Goal: Information Seeking & Learning: Find specific fact

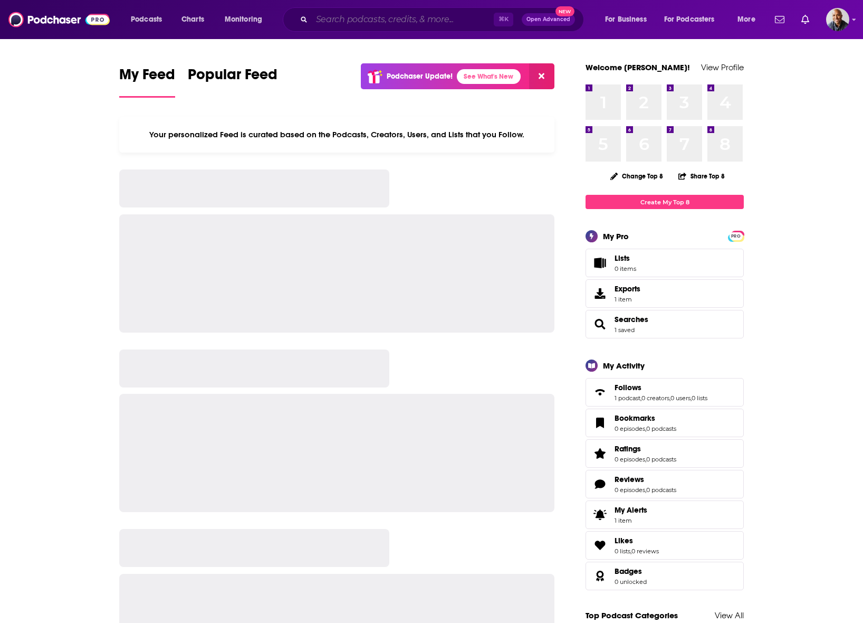
click at [412, 17] on input "Search podcasts, credits, & more..." at bounding box center [403, 19] width 182 height 17
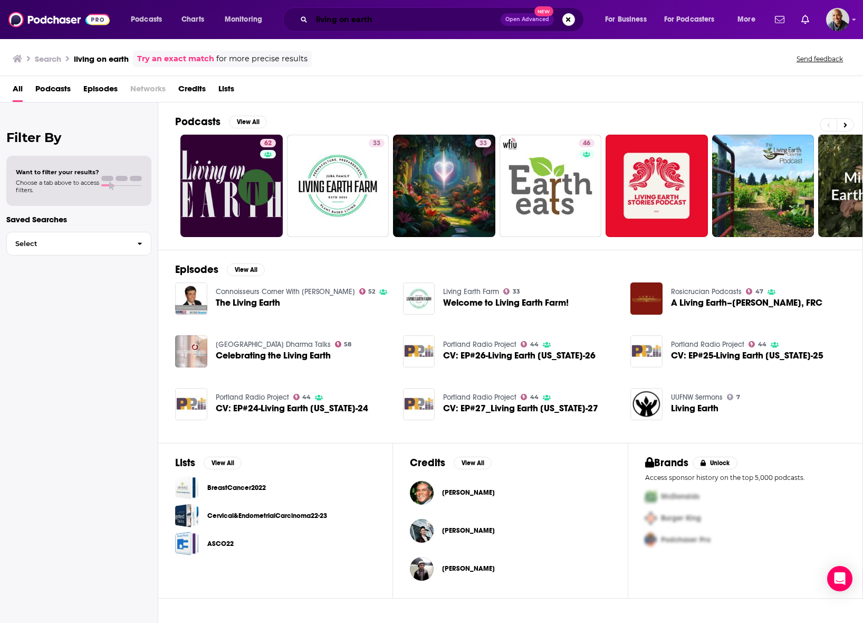
click at [346, 19] on input "living on earth" at bounding box center [406, 19] width 189 height 17
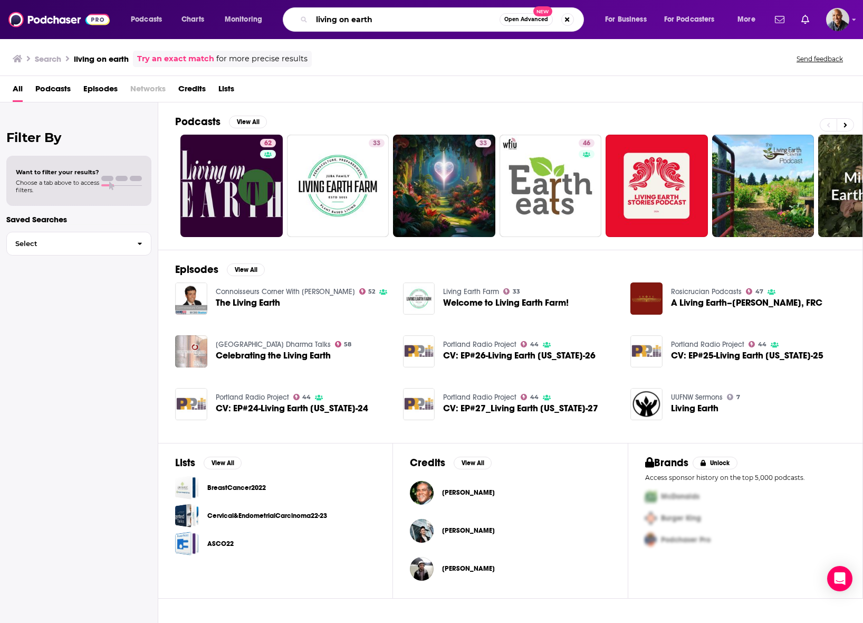
click at [346, 19] on input "living on earth" at bounding box center [406, 19] width 188 height 17
type input "talk media network"
